Goal: Task Accomplishment & Management: Complete application form

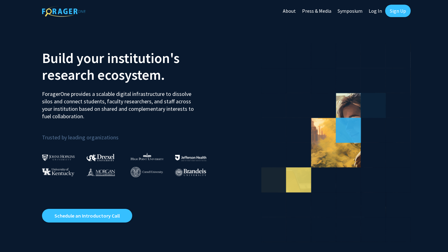
click at [390, 11] on link "Sign Up" at bounding box center [397, 11] width 25 height 12
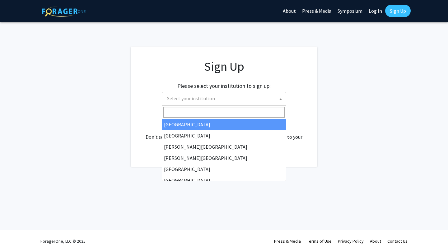
click at [175, 100] on span "Select your institution" at bounding box center [191, 98] width 48 height 6
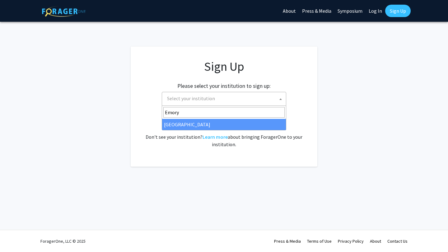
type input "Emory"
select select "12"
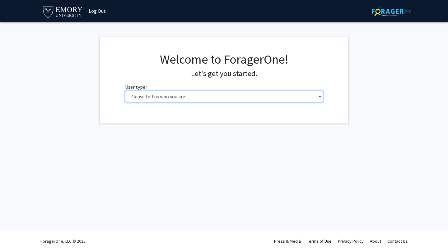
click at [137, 99] on select "Please tell us who you are Undergraduate Student Master's Student Doctoral Cand…" at bounding box center [224, 97] width 198 height 12
select select "1: undergrad"
click at [125, 91] on select "Please tell us who you are Undergraduate Student Master's Student Doctoral Cand…" at bounding box center [224, 97] width 198 height 12
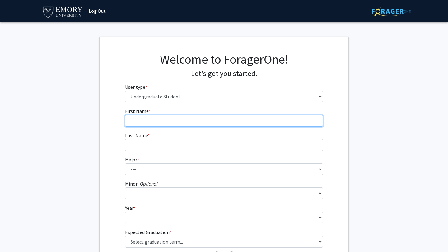
click at [139, 123] on input "First Name * required" at bounding box center [224, 121] width 198 height 12
type input "[PERSON_NAME]"
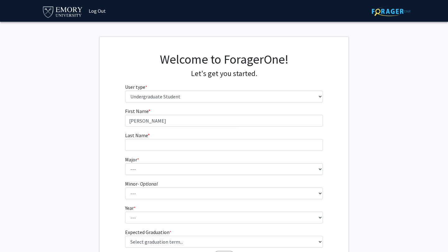
click at [141, 138] on span "Last Name" at bounding box center [136, 135] width 23 height 6
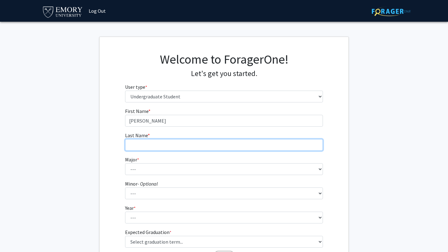
click at [141, 139] on input "Last Name * required" at bounding box center [224, 145] width 198 height 12
click at [141, 148] on input "Last Name * required" at bounding box center [224, 145] width 198 height 12
type input "o"
type input "[PERSON_NAME]"
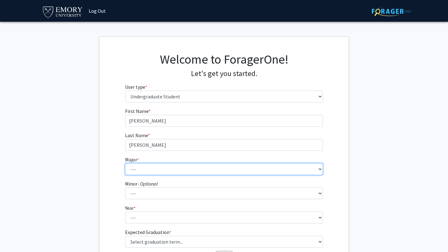
click at [135, 174] on select "--- Accounting African American Studies African Studies American Studies Analyt…" at bounding box center [224, 170] width 198 height 12
select select "34: 995"
click at [125, 164] on select "--- Accounting African American Studies African Studies American Studies Analyt…" at bounding box center [224, 170] width 198 height 12
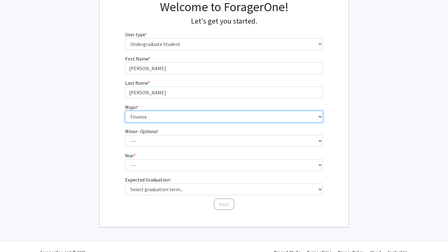
scroll to position [53, 0]
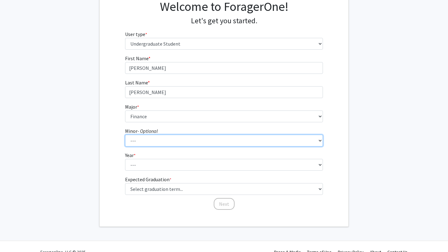
click at [132, 141] on select "--- African American Studies African Studies American Studies Ancient Mediterra…" at bounding box center [224, 141] width 198 height 12
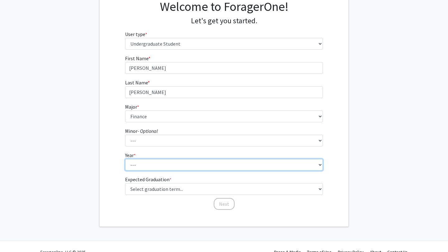
click at [136, 163] on select "--- First-year Sophomore Junior Senior Postbaccalaureate Certificate" at bounding box center [224, 165] width 198 height 12
select select "1: first-year"
click at [125, 159] on select "--- First-year Sophomore Junior Senior Postbaccalaureate Certificate" at bounding box center [224, 165] width 198 height 12
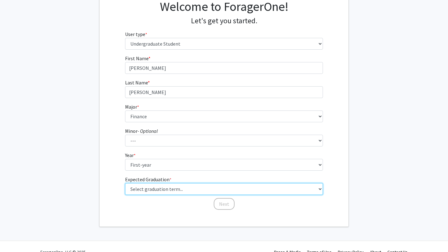
click at [136, 186] on select "Select graduation term... Spring 2025 Summer 2025 Fall 2025 Winter 2025 Spring …" at bounding box center [224, 189] width 198 height 12
select select "20: winter_2029"
click at [125, 183] on select "Select graduation term... Spring 2025 Summer 2025 Fall 2025 Winter 2025 Spring …" at bounding box center [224, 189] width 198 height 12
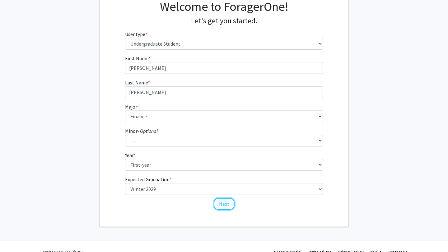
click at [221, 206] on button "Next" at bounding box center [224, 204] width 21 height 12
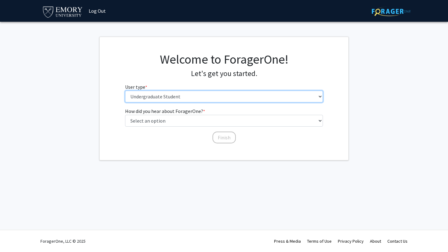
click at [147, 98] on select "Please tell us who you are Undergraduate Student Master's Student Doctoral Cand…" at bounding box center [224, 97] width 198 height 12
click at [150, 99] on select "Please tell us who you are Undergraduate Student Master's Student Doctoral Cand…" at bounding box center [224, 97] width 198 height 12
click at [125, 91] on select "Please tell us who you are Undergraduate Student Master's Student Doctoral Cand…" at bounding box center [224, 97] width 198 height 12
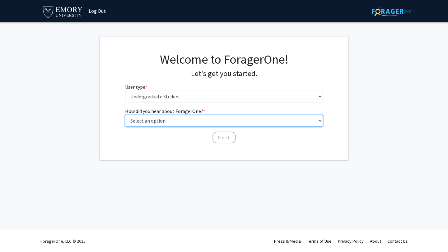
click at [155, 118] on select "Select an option Peer/student recommendation Faculty/staff recommendation Unive…" at bounding box center [224, 121] width 198 height 12
select select "3: university_website"
click at [125, 115] on select "Select an option Peer/student recommendation Faculty/staff recommendation Unive…" at bounding box center [224, 121] width 198 height 12
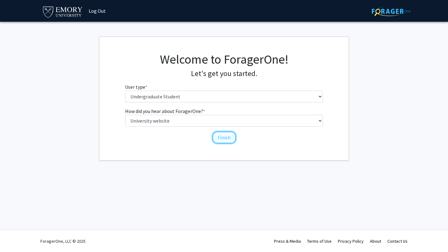
click at [218, 139] on button "Finish" at bounding box center [223, 138] width 23 height 12
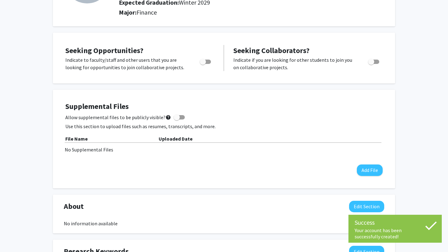
scroll to position [84, 0]
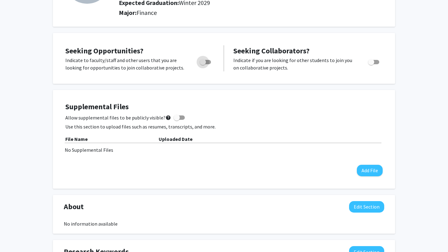
click at [202, 62] on span "Toggle" at bounding box center [203, 62] width 6 height 6
click at [202, 64] on input "Are you actively seeking opportunities?" at bounding box center [202, 64] width 0 height 0
checkbox input "true"
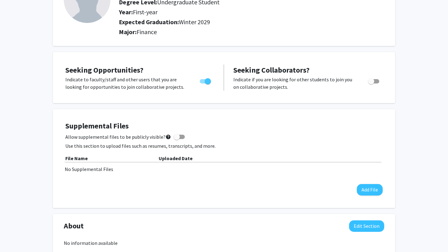
scroll to position [0, 0]
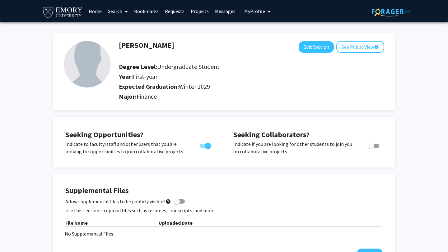
click at [121, 12] on link "Search" at bounding box center [118, 11] width 26 height 22
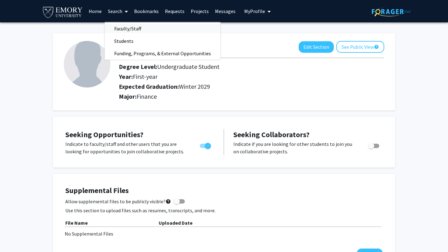
click at [119, 27] on span "Faculty/Staff" at bounding box center [128, 28] width 46 height 12
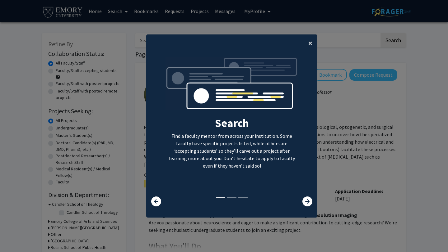
click at [307, 43] on button "×" at bounding box center [310, 43] width 14 height 17
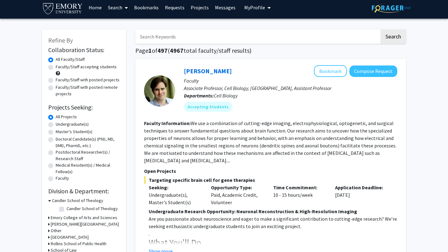
scroll to position [4, 0]
click at [56, 125] on label "Undergraduate(s)" at bounding box center [72, 124] width 33 height 7
click at [56, 125] on input "Undergraduate(s)" at bounding box center [58, 123] width 4 height 4
radio input "true"
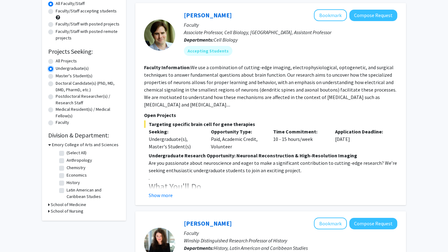
scroll to position [67, 0]
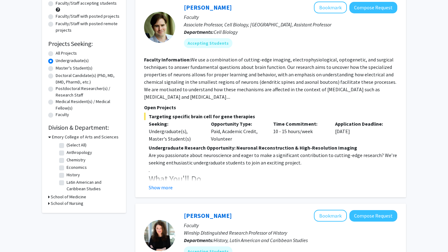
click at [67, 169] on label "Economics" at bounding box center [77, 167] width 20 height 7
click at [67, 169] on input "Economics" at bounding box center [69, 166] width 4 height 4
checkbox input "true"
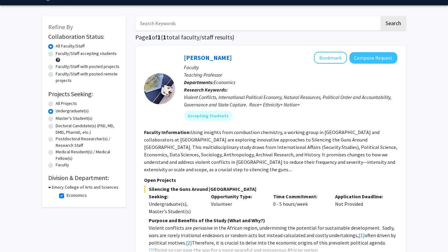
scroll to position [47, 0]
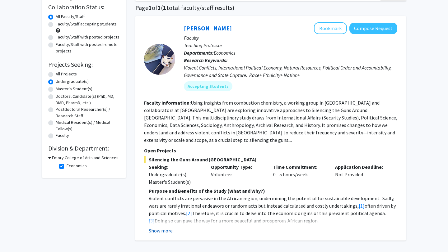
click at [160, 227] on button "Show more" at bounding box center [161, 230] width 24 height 7
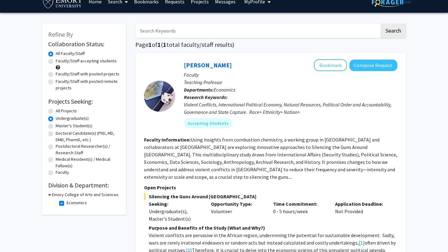
scroll to position [0, 0]
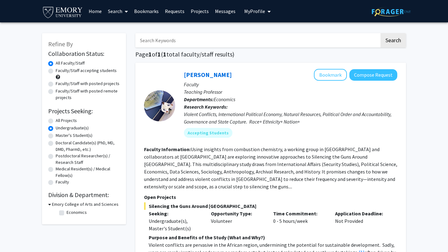
checkbox input "false"
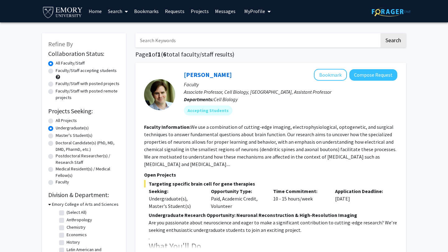
radio input "true"
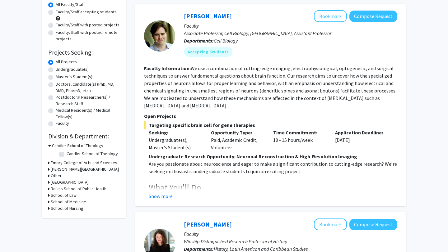
scroll to position [60, 0]
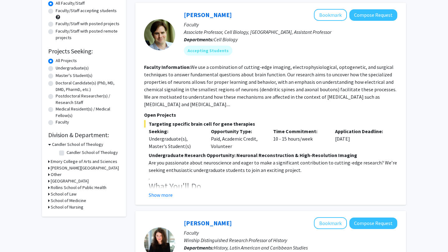
click at [51, 161] on h3 "Emory College of Arts and Sciences" at bounding box center [84, 162] width 67 height 7
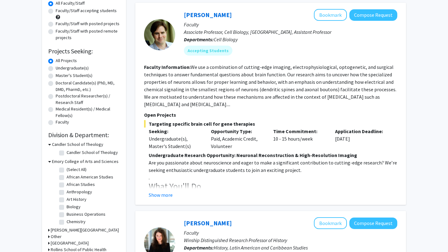
click at [67, 215] on label "Business Operations" at bounding box center [86, 214] width 39 height 7
click at [67, 215] on input "Business Operations" at bounding box center [69, 213] width 4 height 4
checkbox input "true"
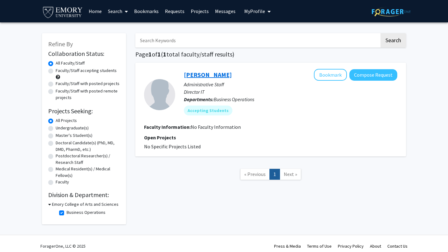
click at [198, 75] on link "[PERSON_NAME]" at bounding box center [208, 75] width 48 height 8
click at [67, 212] on label "Business Operations" at bounding box center [86, 213] width 39 height 7
click at [67, 212] on input "Business Operations" at bounding box center [69, 212] width 4 height 4
checkbox input "false"
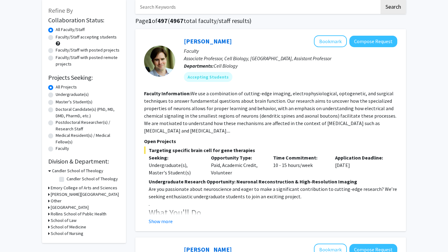
scroll to position [37, 0]
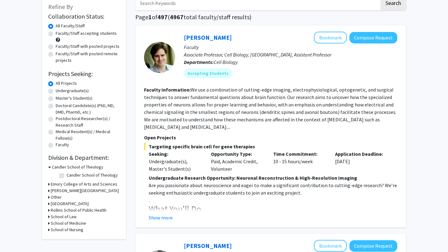
click at [49, 196] on icon at bounding box center [49, 197] width 2 height 7
click at [49, 187] on icon at bounding box center [49, 184] width 2 height 7
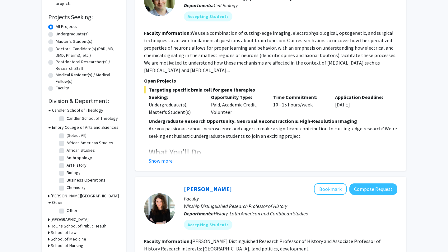
scroll to position [95, 0]
click at [49, 127] on icon at bounding box center [49, 127] width 3 height 7
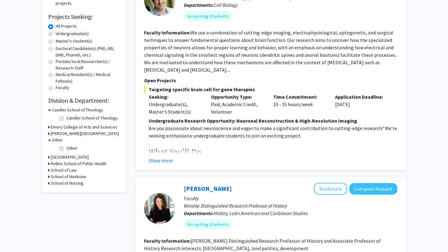
click at [49, 127] on div "Emory College of Arts and Sciences" at bounding box center [84, 127] width 72 height 7
click at [50, 127] on div "Emory College of Arts and Sciences" at bounding box center [84, 127] width 72 height 7
click at [49, 127] on icon at bounding box center [49, 127] width 2 height 7
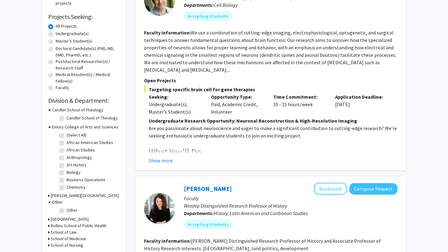
click at [48, 194] on icon at bounding box center [49, 196] width 2 height 7
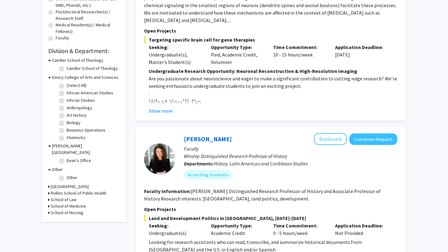
scroll to position [153, 0]
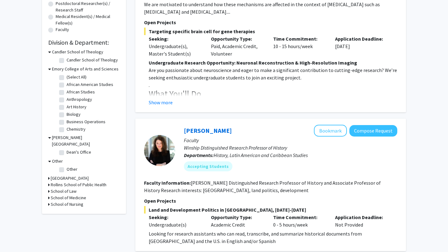
click at [49, 175] on div "[GEOGRAPHIC_DATA]" at bounding box center [84, 178] width 72 height 7
click at [49, 188] on icon at bounding box center [49, 191] width 2 height 7
click at [49, 206] on icon at bounding box center [49, 209] width 2 height 7
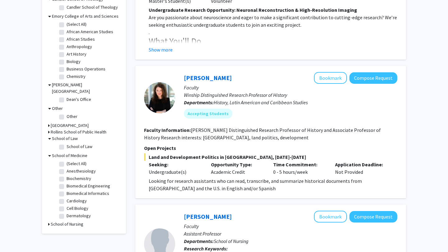
scroll to position [205, 0]
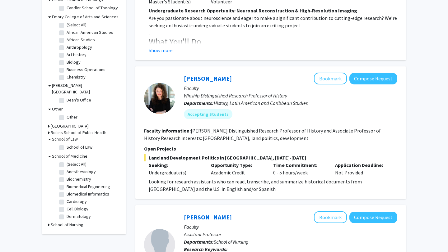
click at [50, 222] on div "School of Nursing" at bounding box center [84, 225] width 72 height 7
click at [49, 222] on icon at bounding box center [49, 225] width 2 height 7
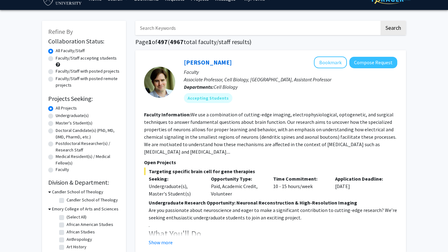
scroll to position [0, 0]
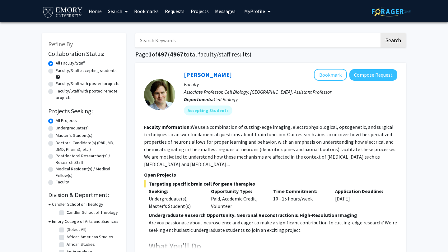
click at [184, 36] on input "Search Keywords" at bounding box center [257, 40] width 244 height 14
type input "Business"
click at [380, 33] on button "Search" at bounding box center [392, 40] width 25 height 14
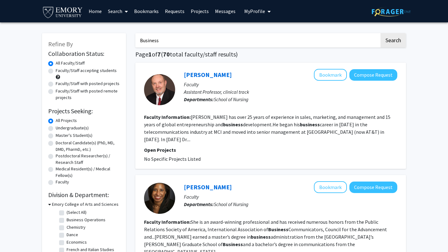
drag, startPoint x: 165, startPoint y: 31, endPoint x: 101, endPoint y: 31, distance: 64.1
type input "Economics"
click at [380, 33] on button "Search" at bounding box center [392, 40] width 25 height 14
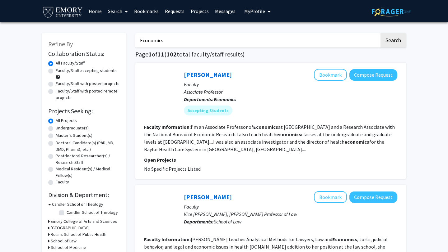
click at [56, 70] on label "Faculty/Staff accepting students" at bounding box center [86, 70] width 61 height 7
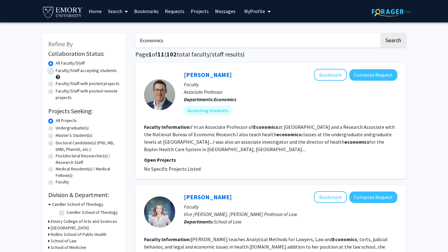
click at [56, 70] on input "Faculty/Staff accepting students" at bounding box center [58, 69] width 4 height 4
radio input "true"
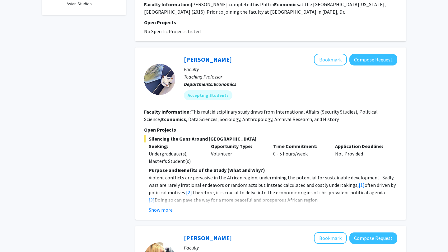
scroll to position [247, 0]
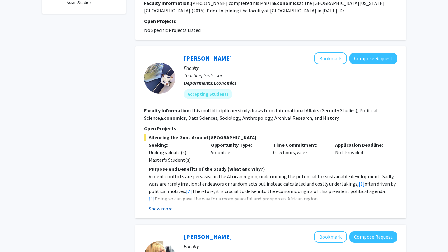
click at [157, 210] on button "Show more" at bounding box center [161, 208] width 24 height 7
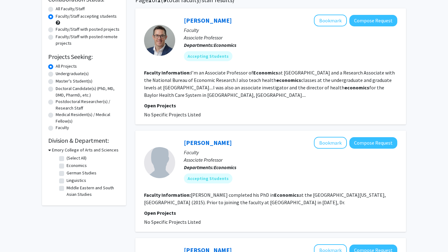
scroll to position [72, 0]
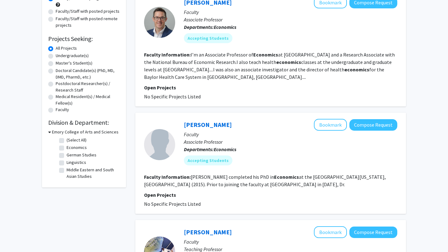
click at [67, 147] on label "Economics" at bounding box center [77, 148] width 20 height 7
click at [67, 147] on input "Economics" at bounding box center [69, 147] width 4 height 4
checkbox input "true"
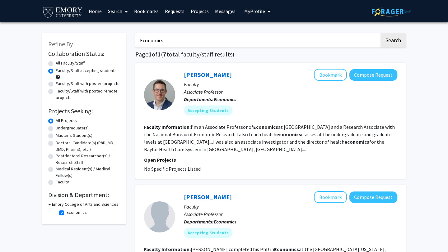
drag, startPoint x: 170, startPoint y: 46, endPoint x: 121, endPoint y: 43, distance: 49.2
click at [380, 33] on button "Search" at bounding box center [392, 40] width 25 height 14
radio input "true"
checkbox input "false"
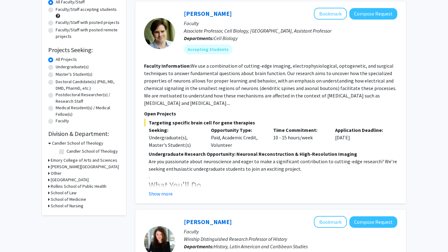
scroll to position [8, 0]
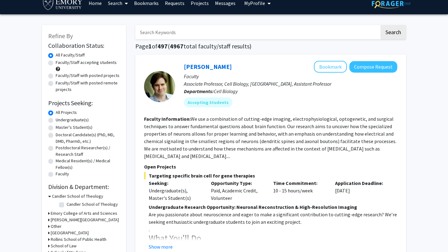
type input "Economics"
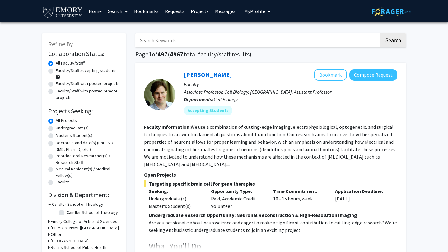
click at [56, 129] on label "Undergraduate(s)" at bounding box center [72, 128] width 33 height 7
click at [56, 129] on input "Undergraduate(s)" at bounding box center [58, 127] width 4 height 4
radio input "true"
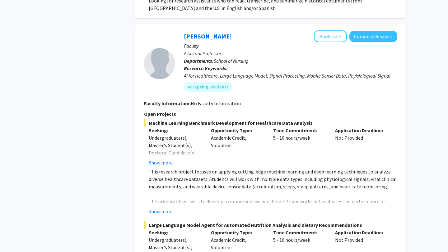
scroll to position [403, 0]
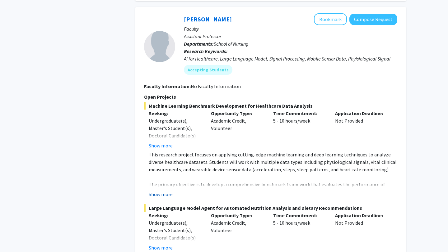
click at [160, 195] on button "Show more" at bounding box center [161, 194] width 24 height 7
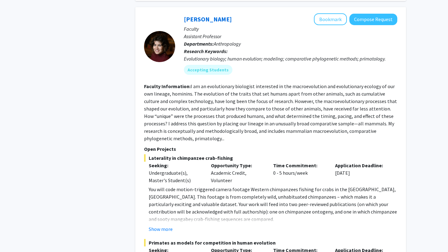
scroll to position [1072, 0]
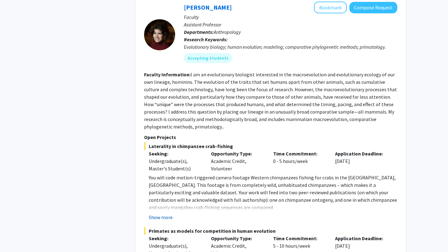
click at [159, 214] on button "Show more" at bounding box center [161, 217] width 24 height 7
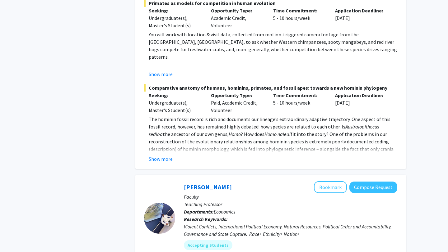
scroll to position [1337, 0]
click at [159, 156] on button "Show more" at bounding box center [161, 159] width 24 height 7
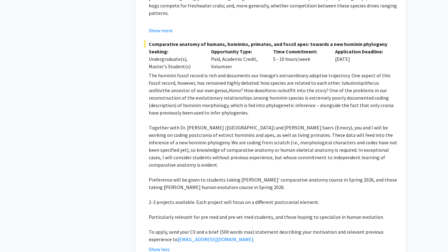
scroll to position [1381, 0]
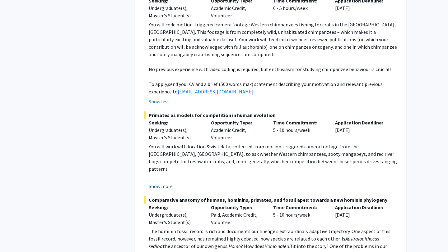
click at [154, 183] on button "Show more" at bounding box center [161, 186] width 24 height 7
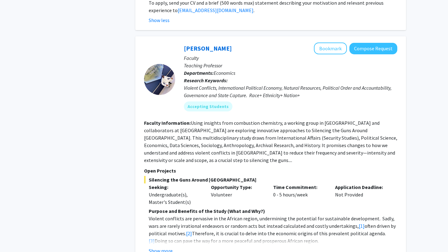
scroll to position [1665, 0]
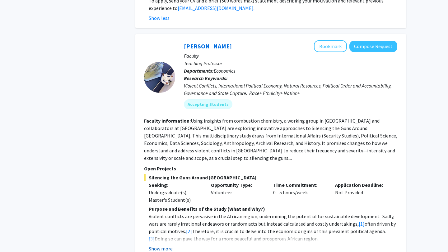
click at [167, 245] on button "Show more" at bounding box center [161, 248] width 24 height 7
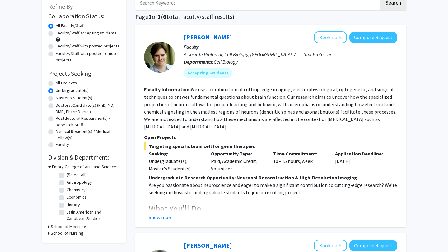
scroll to position [20, 0]
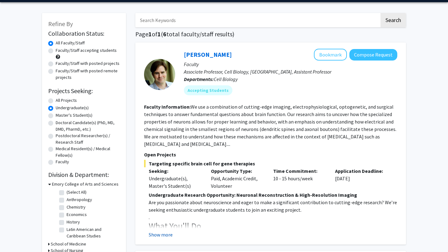
click at [162, 234] on button "Show more" at bounding box center [161, 234] width 24 height 7
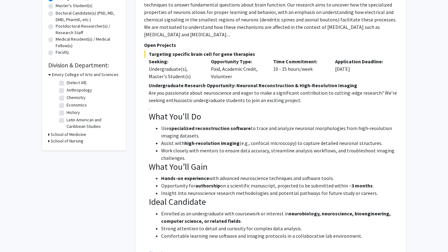
scroll to position [0, 0]
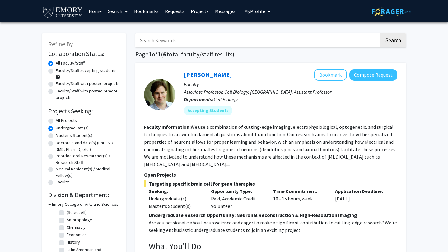
click at [56, 72] on label "Faculty/Staff accepting students" at bounding box center [86, 70] width 61 height 7
click at [56, 72] on input "Faculty/Staff accepting students" at bounding box center [58, 69] width 4 height 4
radio input "true"
click at [196, 10] on link "Projects" at bounding box center [199, 11] width 24 height 22
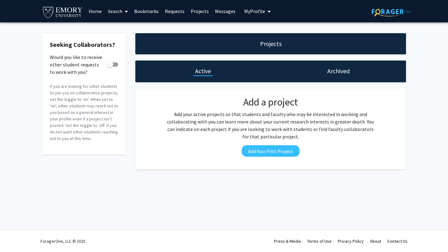
click at [113, 9] on link "Search" at bounding box center [118, 11] width 26 height 22
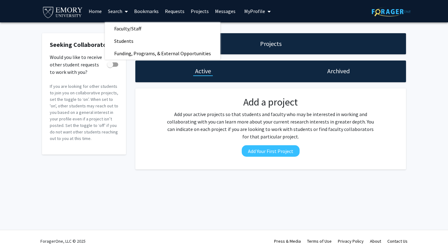
click at [98, 11] on link "Home" at bounding box center [95, 11] width 19 height 22
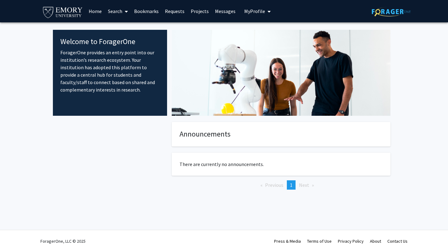
click at [115, 11] on link "Search" at bounding box center [118, 11] width 26 height 22
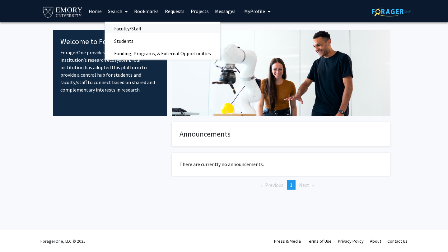
click at [120, 30] on span "Faculty/Staff" at bounding box center [128, 28] width 46 height 12
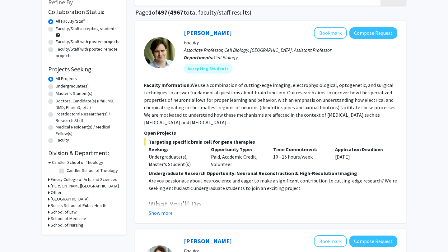
scroll to position [42, 0]
click at [56, 86] on label "Undergraduate(s)" at bounding box center [72, 86] width 33 height 7
click at [56, 86] on input "Undergraduate(s)" at bounding box center [58, 85] width 4 height 4
radio input "true"
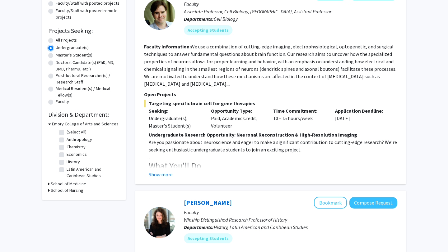
scroll to position [113, 0]
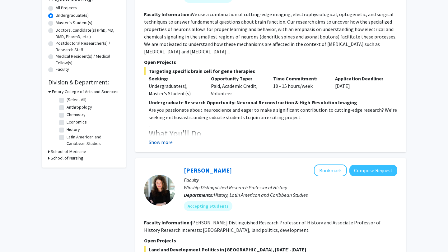
click at [149, 142] on button "Show more" at bounding box center [161, 142] width 24 height 7
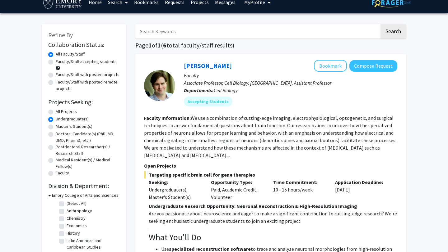
scroll to position [0, 0]
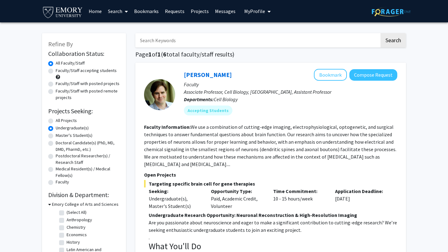
click at [90, 11] on link "Home" at bounding box center [95, 11] width 19 height 22
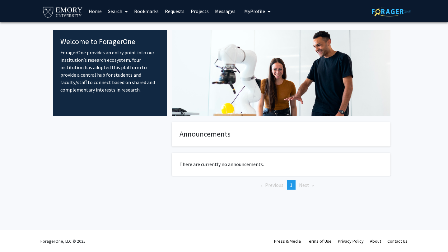
click at [120, 11] on link "Search" at bounding box center [118, 11] width 26 height 22
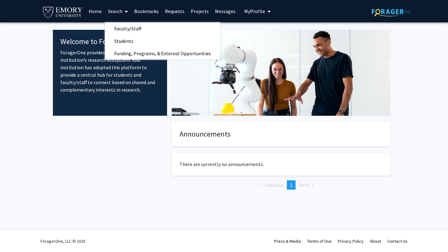
click at [144, 12] on link "Bookmarks" at bounding box center [146, 11] width 31 height 22
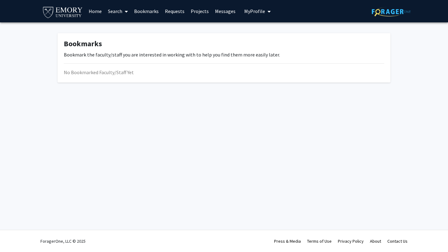
click at [113, 13] on link "Search" at bounding box center [118, 11] width 26 height 22
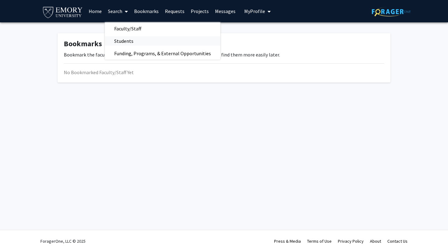
click at [121, 39] on span "Students" at bounding box center [124, 41] width 38 height 12
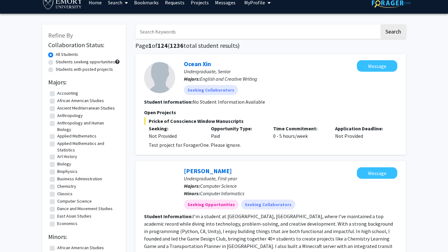
scroll to position [11, 0]
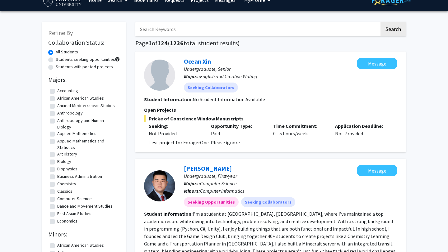
click at [56, 67] on label "Students with posted projects" at bounding box center [84, 67] width 57 height 7
click at [56, 67] on input "Students with posted projects" at bounding box center [58, 66] width 4 height 4
radio input "true"
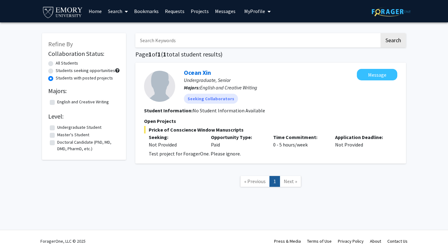
click at [56, 66] on label "All Students" at bounding box center [67, 63] width 22 height 7
click at [56, 64] on input "All Students" at bounding box center [58, 62] width 4 height 4
radio input "true"
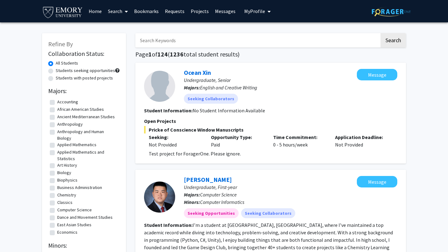
click at [93, 15] on link "Home" at bounding box center [95, 11] width 19 height 22
